Goal: Task Accomplishment & Management: Manage account settings

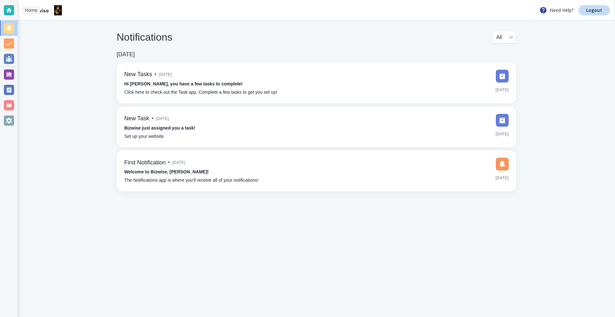
click at [4, 10] on div at bounding box center [9, 10] width 10 height 10
click at [7, 76] on div at bounding box center [9, 74] width 10 height 10
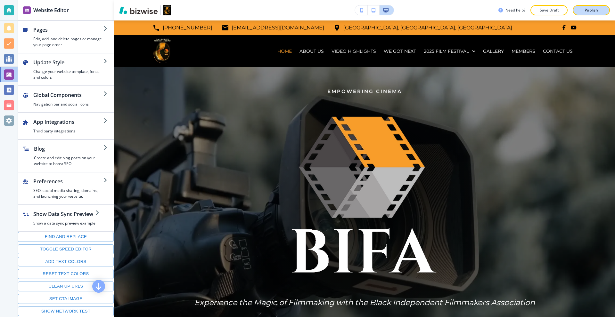
click at [587, 14] on button "Publish" at bounding box center [590, 10] width 37 height 10
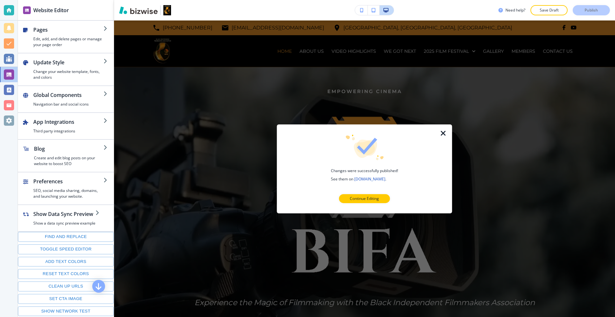
click at [441, 132] on icon "button" at bounding box center [443, 133] width 8 height 8
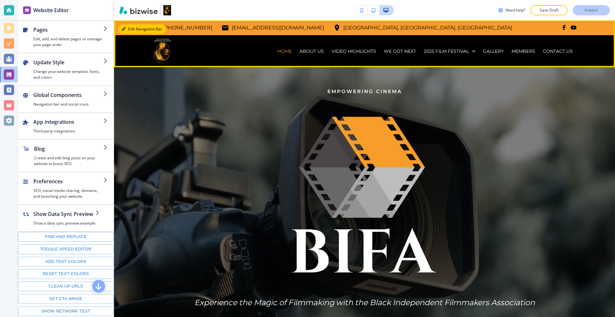
click at [127, 28] on button "Edit Navigation Bar" at bounding box center [142, 29] width 48 height 10
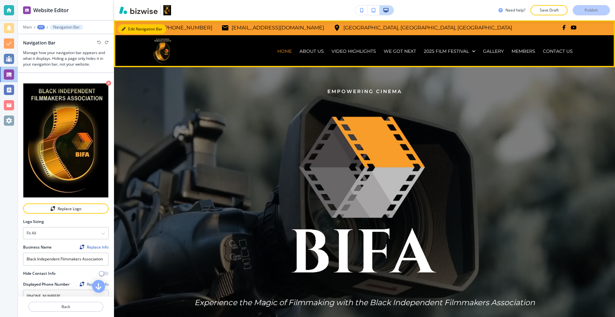
click at [125, 28] on icon "button" at bounding box center [124, 29] width 4 height 4
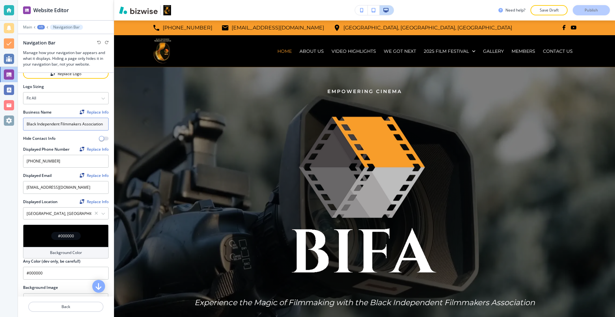
scroll to position [160, 0]
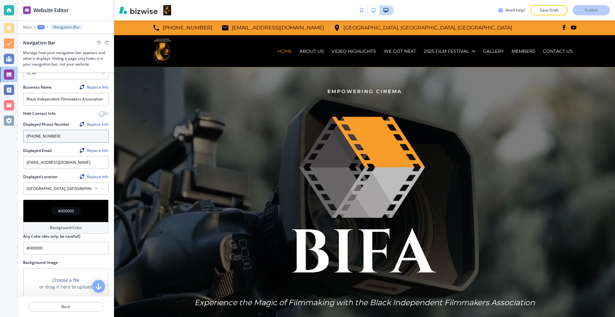
click at [64, 131] on input "(281) 699-5776" at bounding box center [65, 136] width 85 height 13
paste input "281 793-2619"
type input "281 793-2619"
click at [93, 122] on div "Replace Info" at bounding box center [94, 124] width 29 height 4
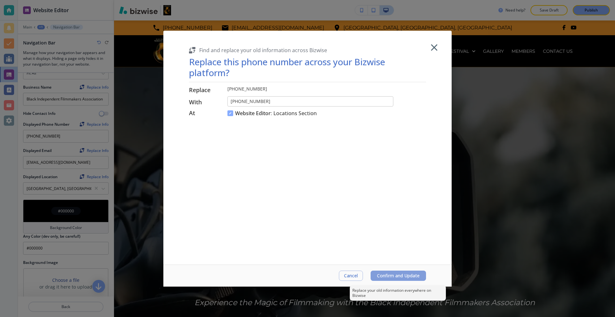
click at [405, 275] on span "Confirm and Update" at bounding box center [398, 275] width 43 height 5
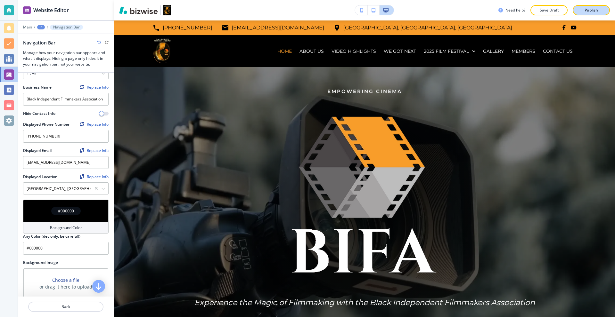
click at [605, 10] on button "Publish" at bounding box center [590, 10] width 37 height 10
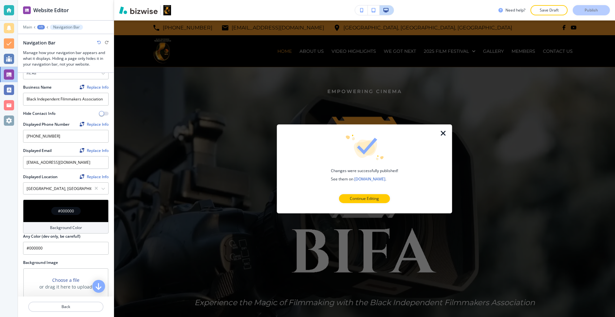
click at [442, 133] on icon "button" at bounding box center [443, 133] width 8 height 8
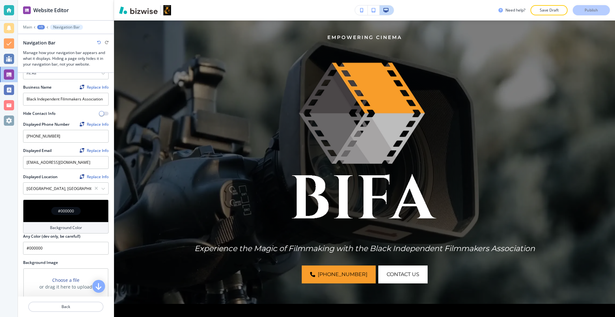
scroll to position [288, 0]
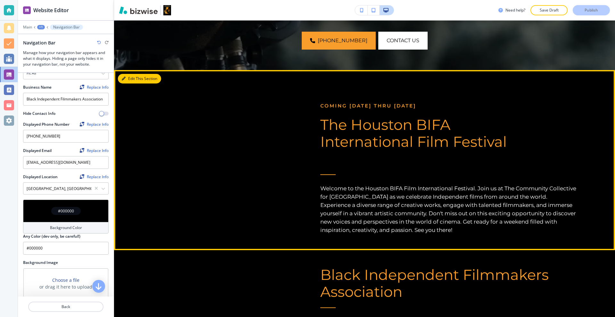
click at [130, 79] on button "Edit This Section" at bounding box center [139, 79] width 43 height 10
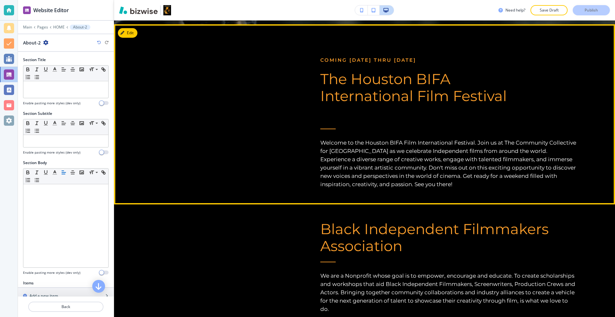
scroll to position [335, 0]
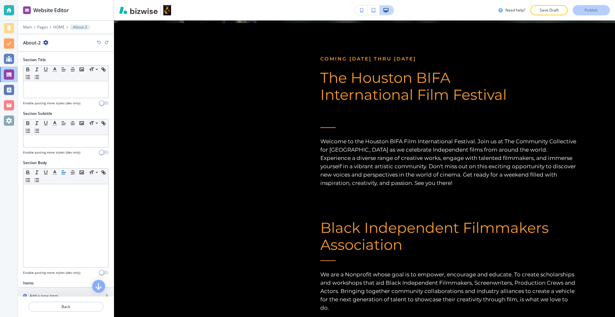
click at [0, 0] on button "Edit" at bounding box center [0, 0] width 0 height 0
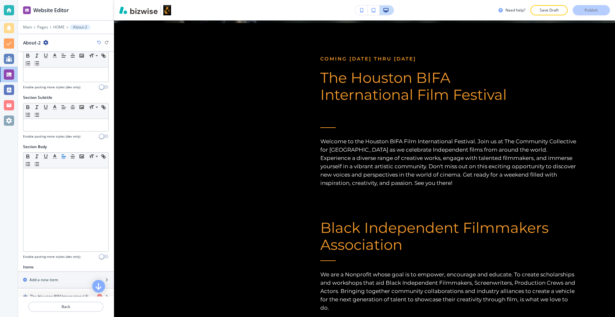
scroll to position [123, 0]
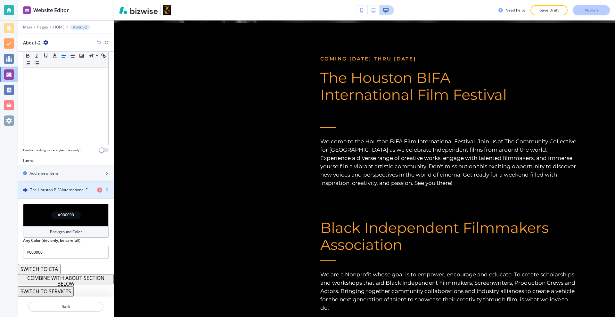
click at [62, 193] on div "button" at bounding box center [66, 195] width 96 height 5
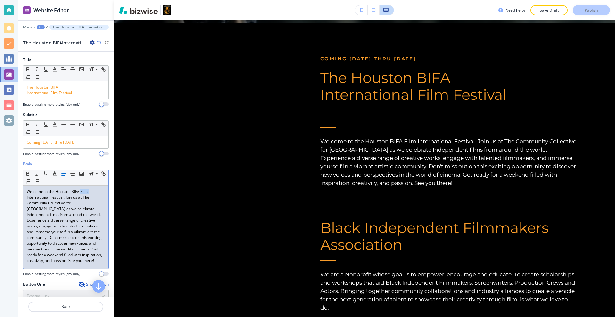
drag, startPoint x: 89, startPoint y: 191, endPoint x: 81, endPoint y: 193, distance: 7.8
click at [81, 193] on p "Welcome to the Houston BIFA Film International Festival. Join us at The Communi…" at bounding box center [66, 226] width 78 height 75
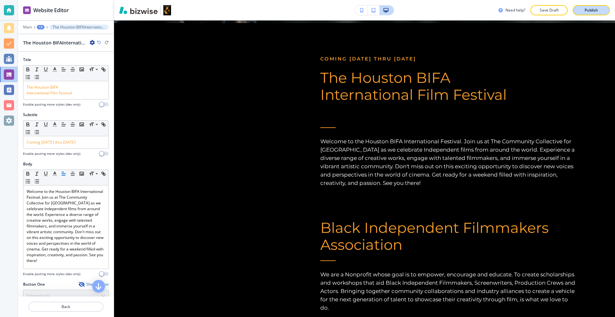
click at [583, 11] on div "Publish" at bounding box center [591, 10] width 20 height 6
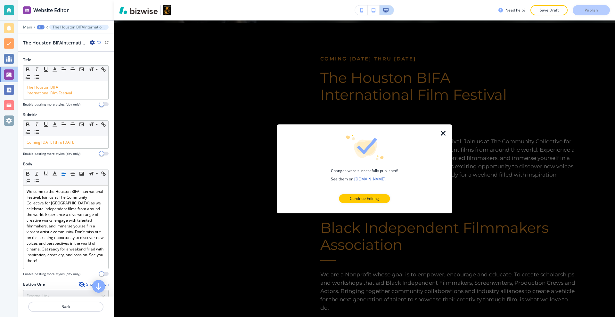
click at [441, 133] on icon "button" at bounding box center [443, 133] width 8 height 8
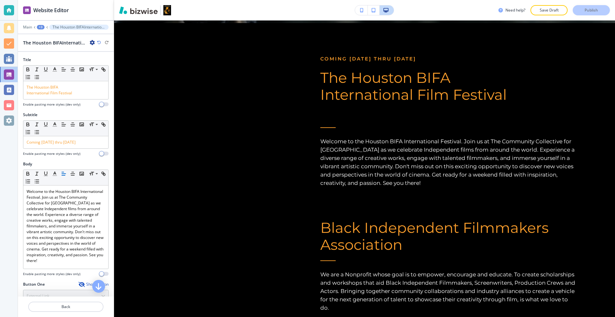
click at [4, 7] on div at bounding box center [9, 10] width 10 height 10
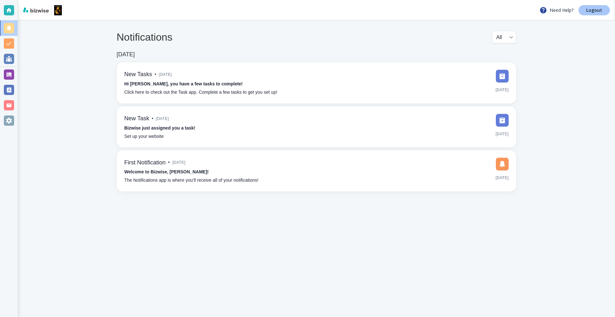
click at [601, 11] on p "Logout" at bounding box center [594, 10] width 16 height 4
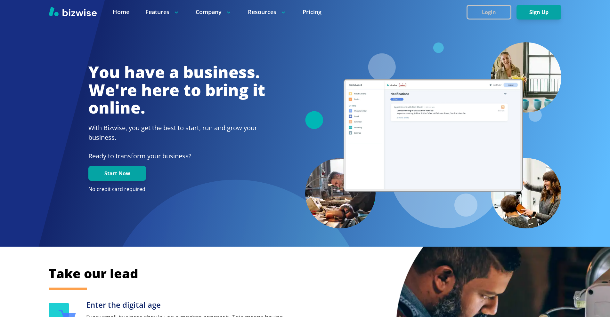
click at [493, 12] on button "Login" at bounding box center [488, 12] width 45 height 15
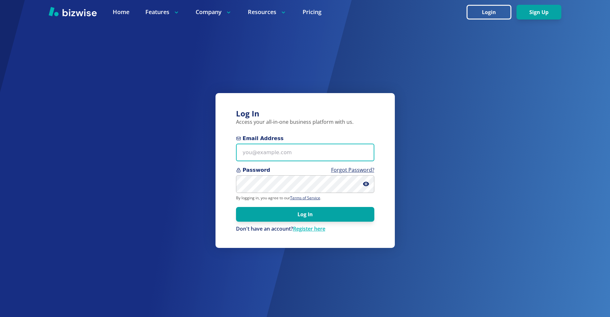
click at [319, 147] on input "Email Address" at bounding box center [305, 153] width 138 height 18
paste input "[EMAIL_ADDRESS][DOMAIN_NAME]"
type input "[EMAIL_ADDRESS][DOMAIN_NAME]"
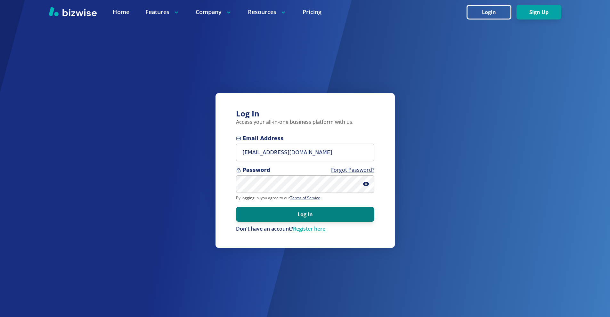
click at [285, 210] on button "Log In" at bounding box center [305, 214] width 138 height 15
